Goal: Task Accomplishment & Management: Use online tool/utility

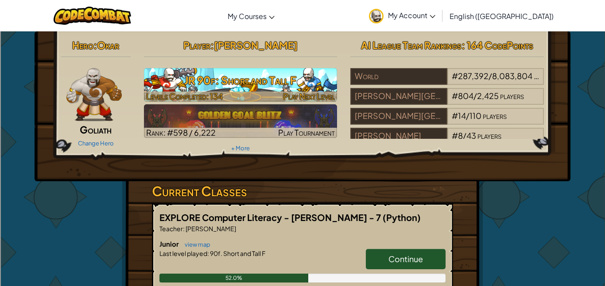
click at [278, 83] on h3 "JR 90f: Short and Tall F" at bounding box center [240, 80] width 193 height 20
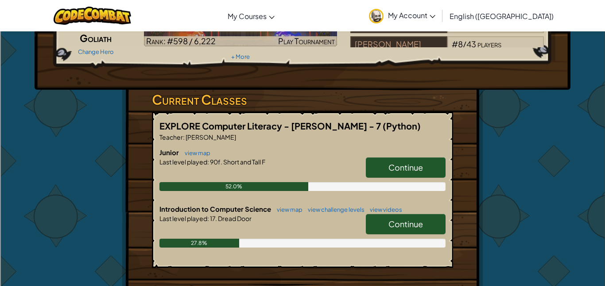
scroll to position [202, 0]
